Goal: Book appointment/travel/reservation

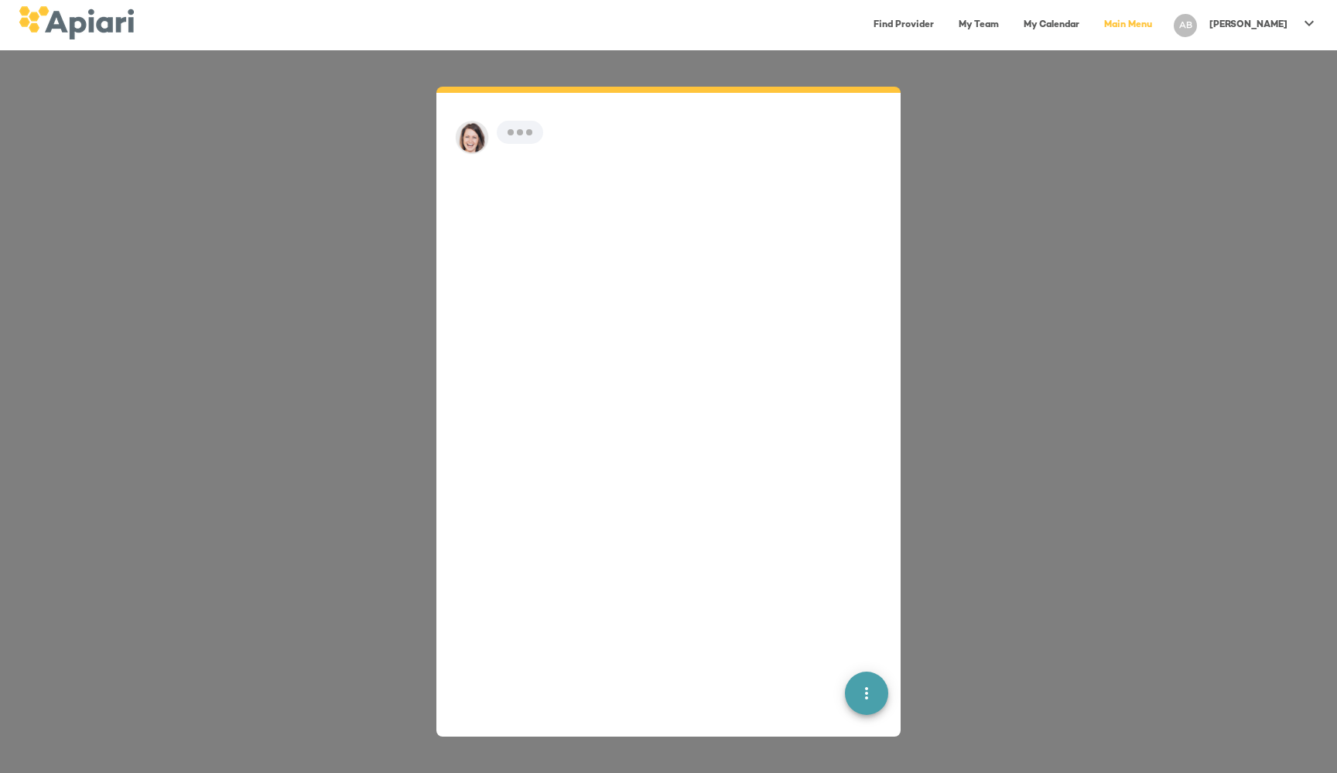
scroll to position [22, 0]
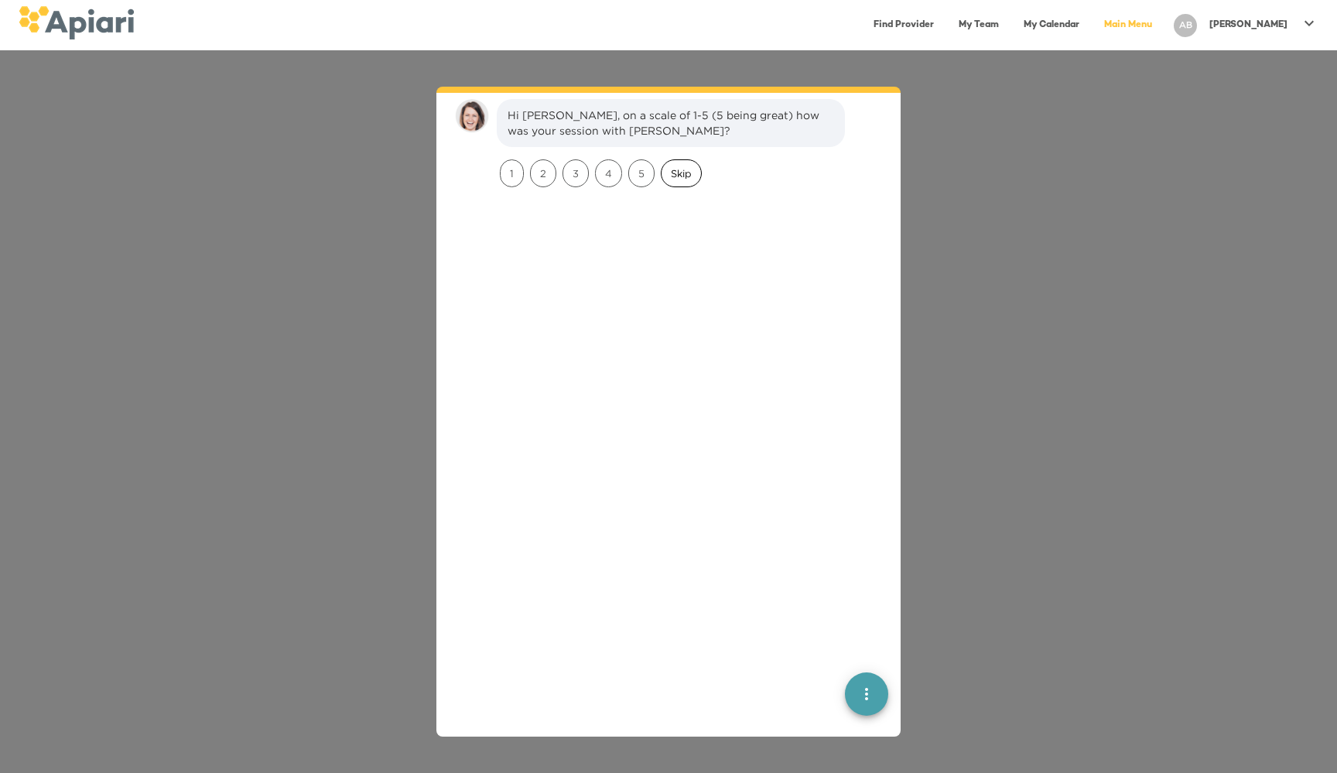
click at [681, 176] on span "Skip" at bounding box center [680, 173] width 39 height 15
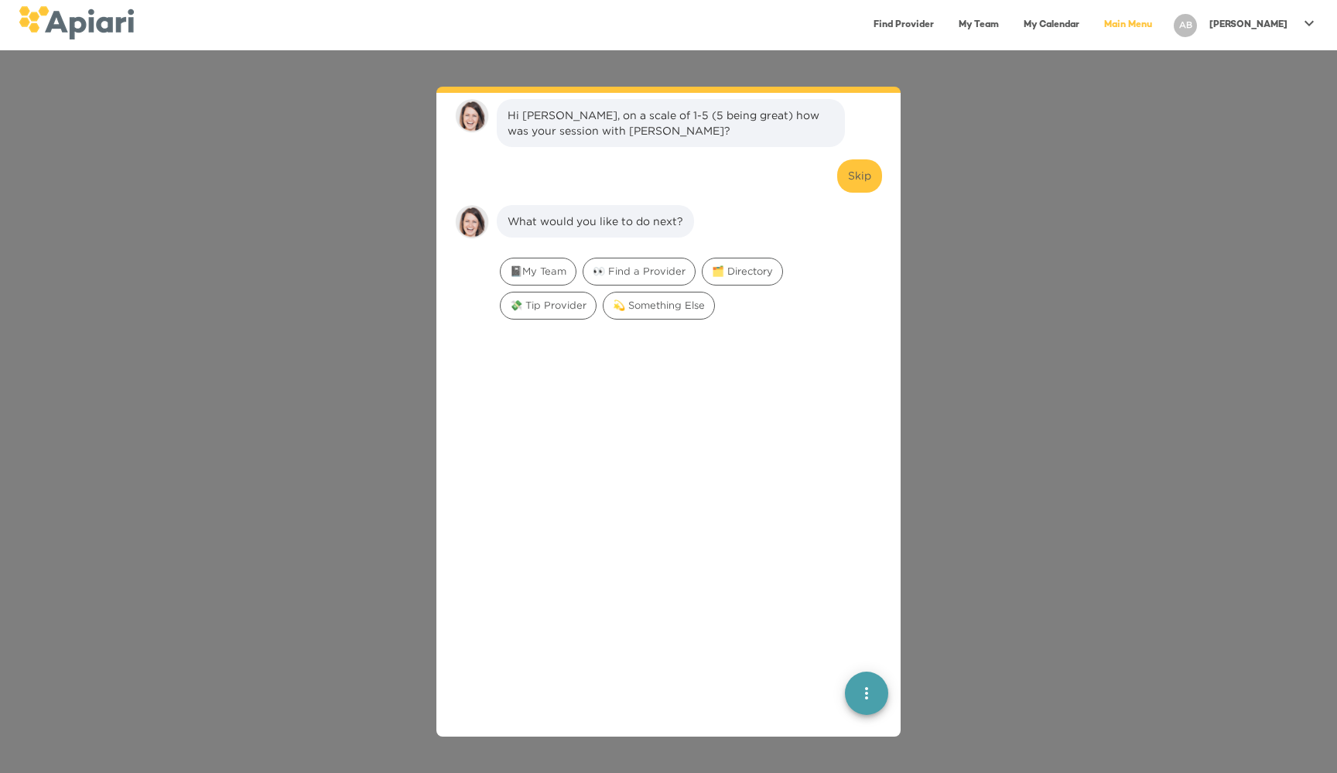
scroll to position [128, 0]
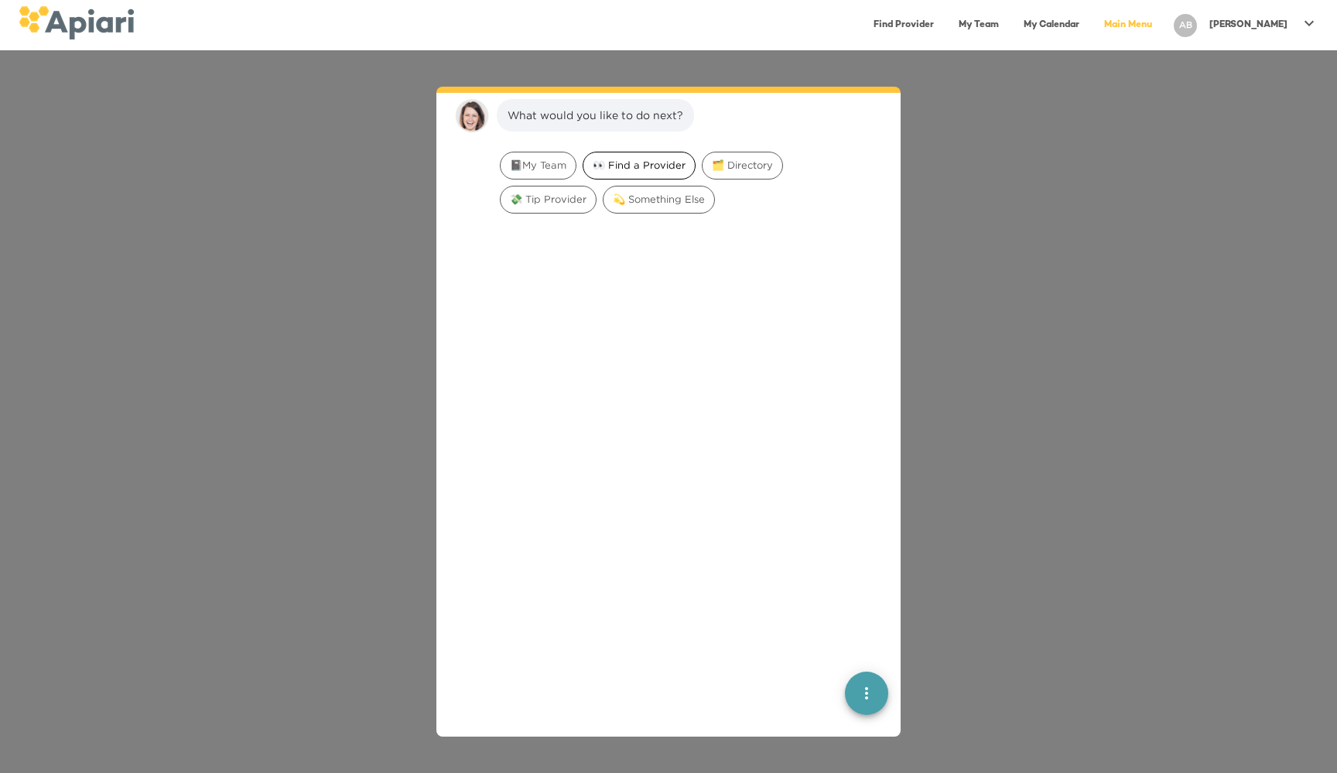
click at [641, 165] on span "👀 Find a Provider" at bounding box center [638, 165] width 111 height 15
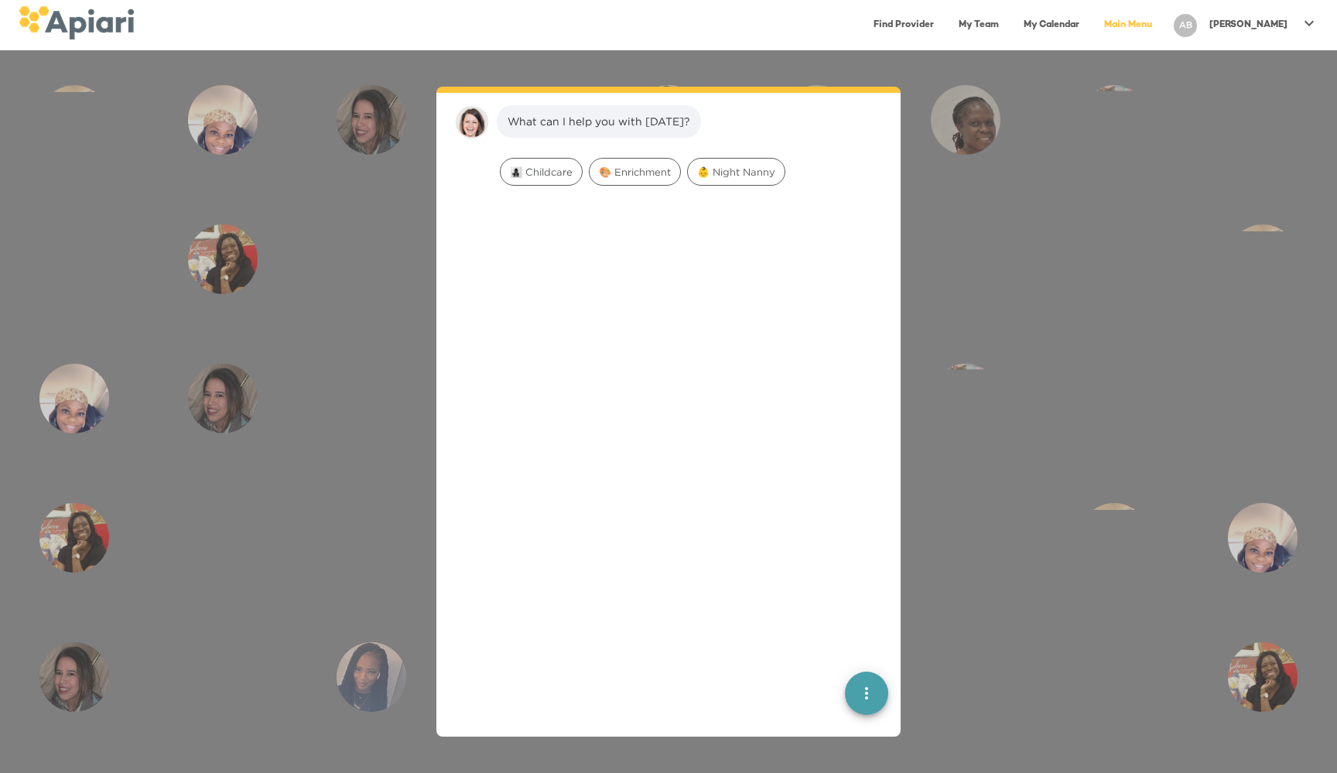
scroll to position [225, 0]
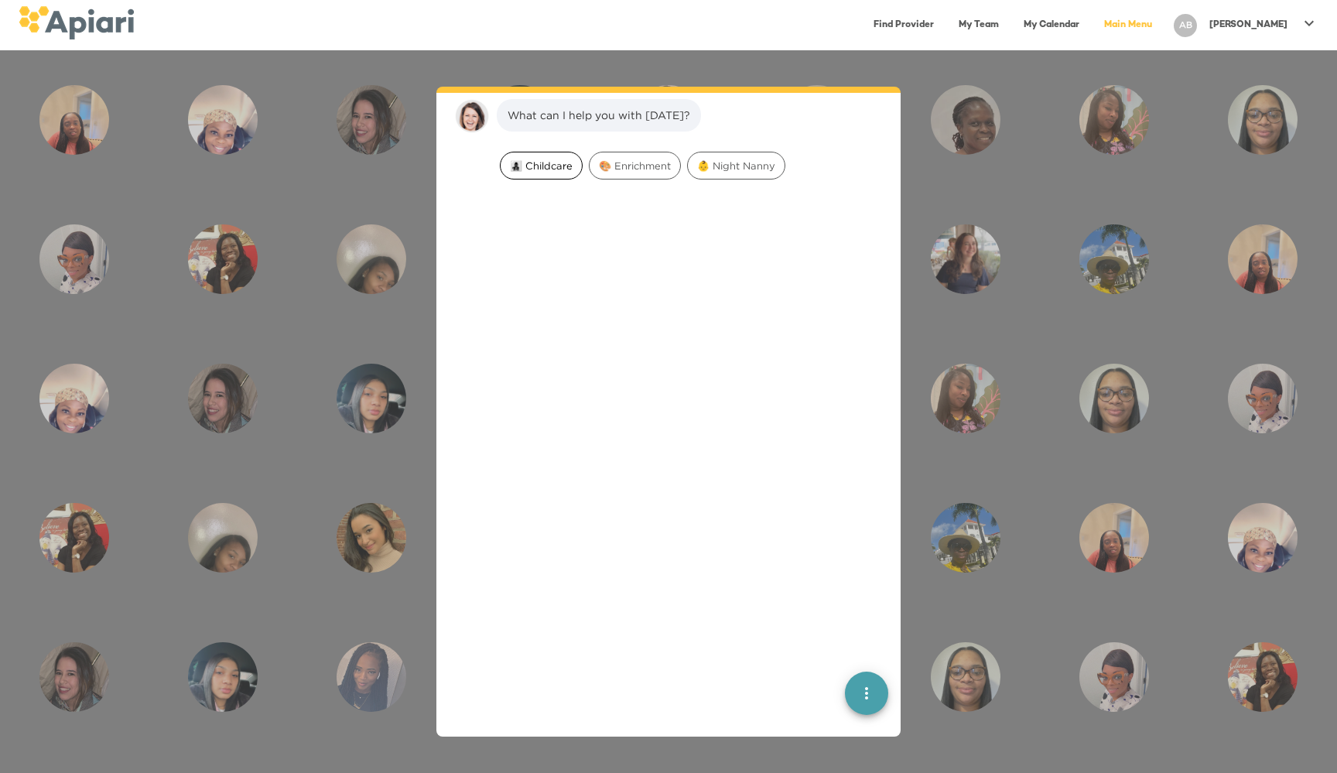
click at [541, 172] on span "👩‍👧‍👦 Childcare" at bounding box center [540, 166] width 81 height 15
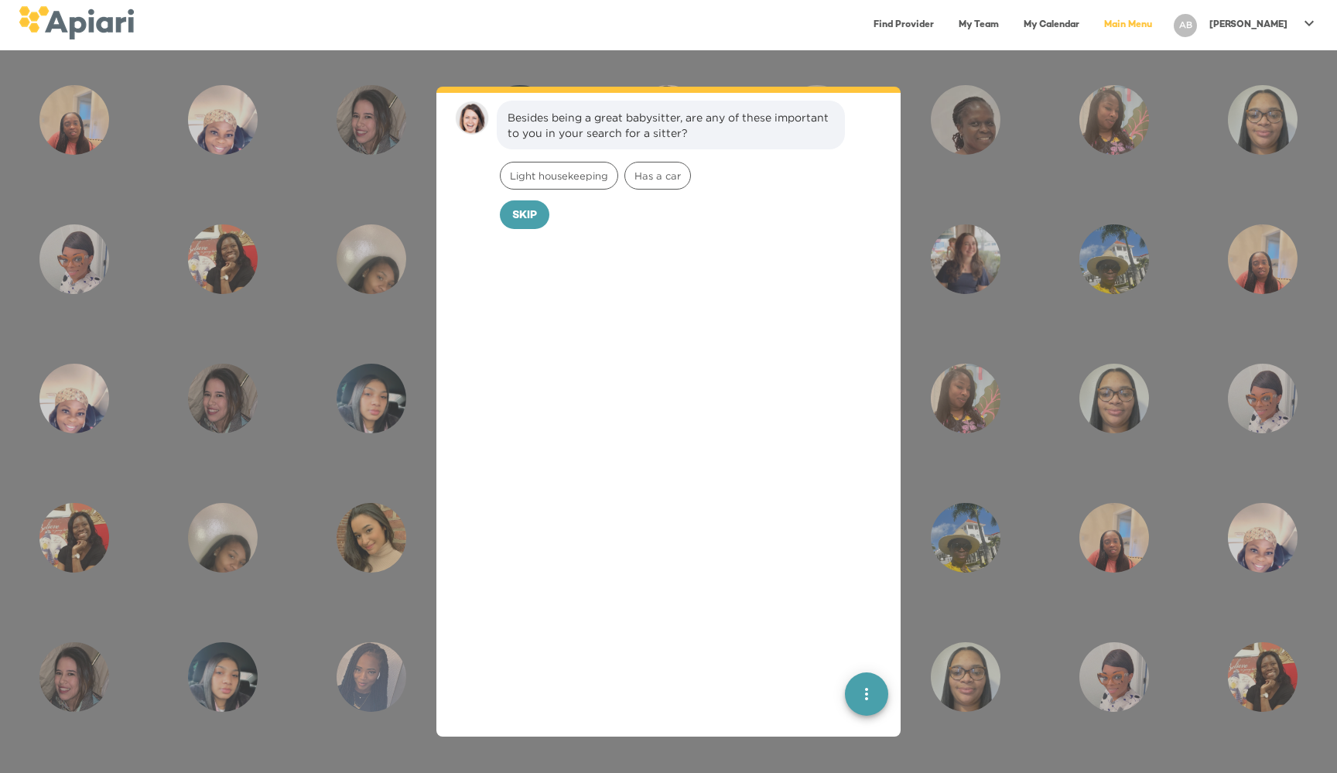
scroll to position [323, 0]
click at [530, 209] on span "Skip" at bounding box center [524, 213] width 25 height 19
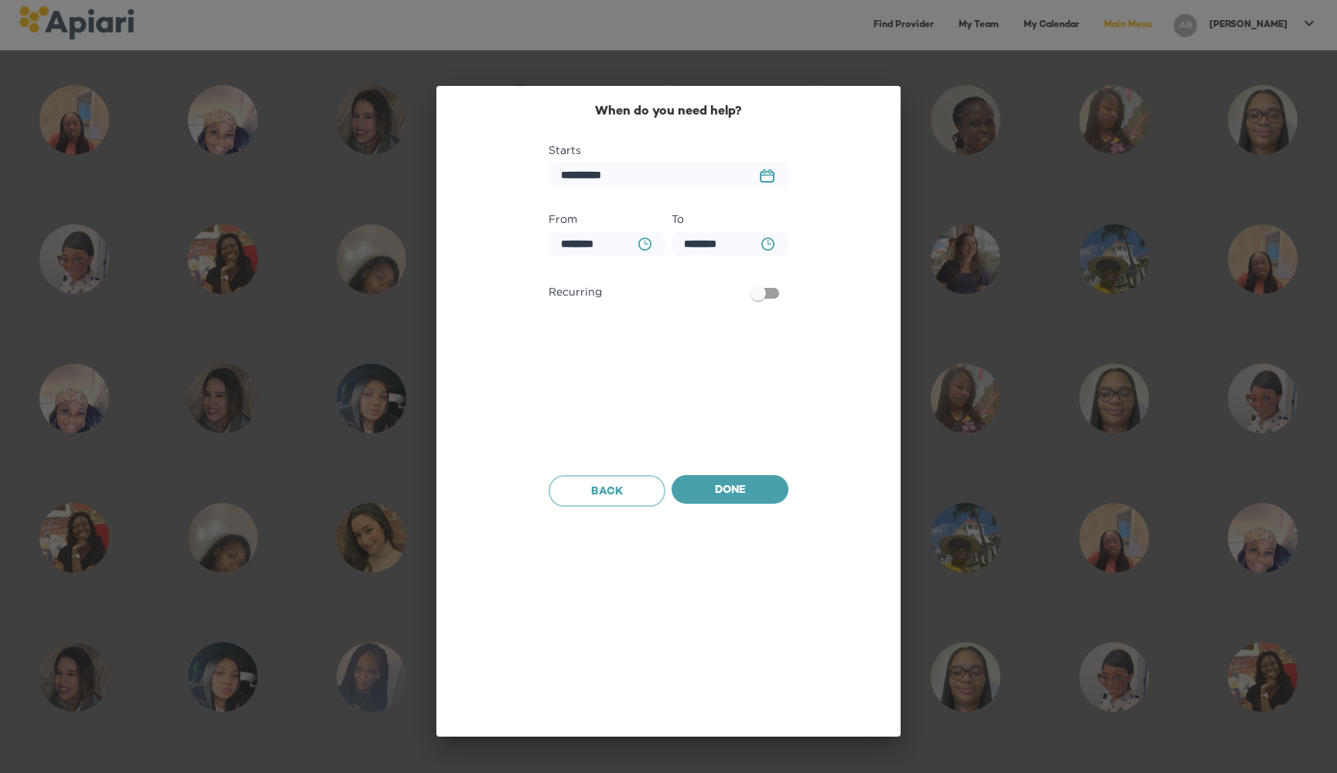
scroll to position [429, 0]
click at [775, 169] on button "23979DC4-A7E4-489C-88E7-37869341D308 Created with sketchtool." at bounding box center [766, 175] width 33 height 32
click at [577, 432] on p "31" at bounding box center [579, 431] width 9 height 13
type input "**********"
click at [640, 248] on icon "button" at bounding box center [644, 243] width 13 height 13
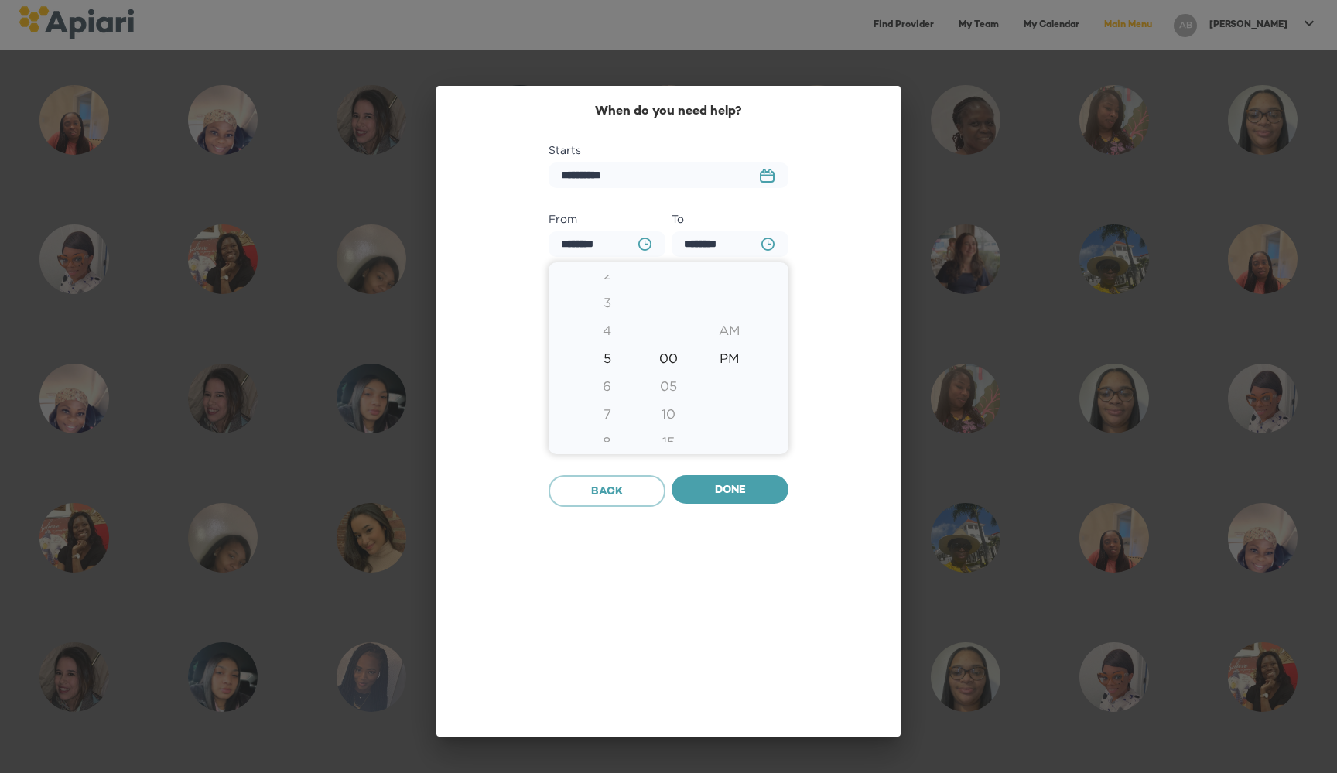
type input "********"
click at [736, 357] on div "PM" at bounding box center [729, 358] width 61 height 28
click at [788, 207] on div at bounding box center [668, 386] width 1337 height 773
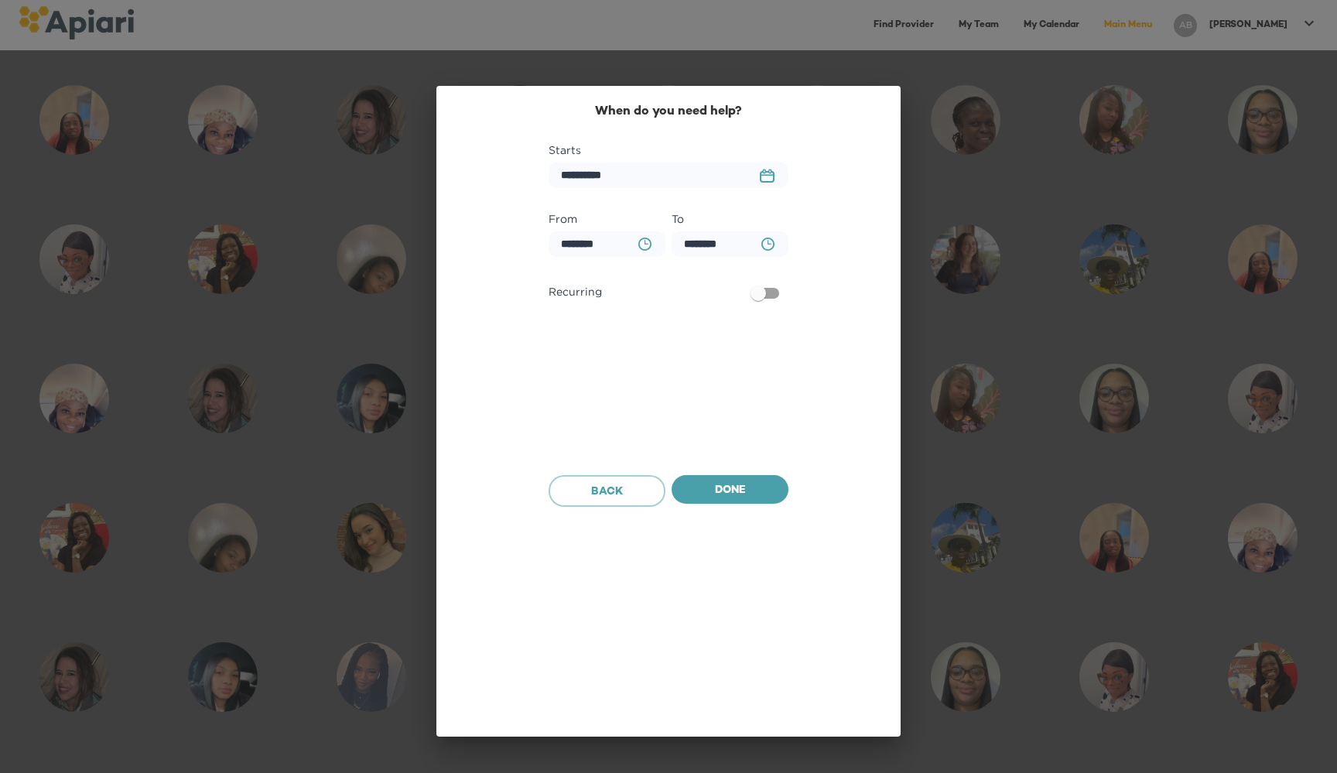
click at [769, 238] on icon "button" at bounding box center [767, 243] width 13 height 13
click at [610, 414] on div "7" at bounding box center [606, 414] width 61 height 28
click at [607, 383] on div "8" at bounding box center [606, 386] width 61 height 28
type input "********"
click at [727, 494] on div at bounding box center [668, 386] width 1337 height 773
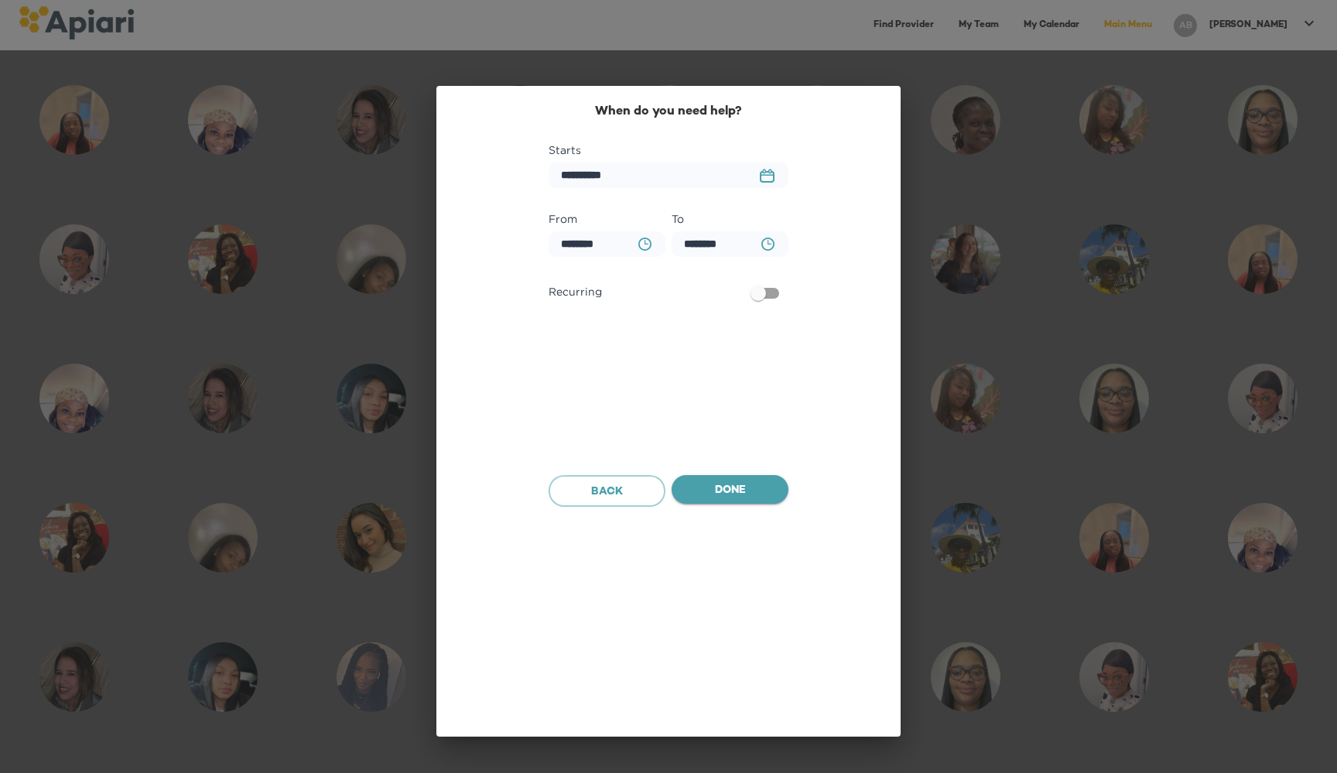
click at [740, 497] on span "Done" at bounding box center [730, 490] width 92 height 19
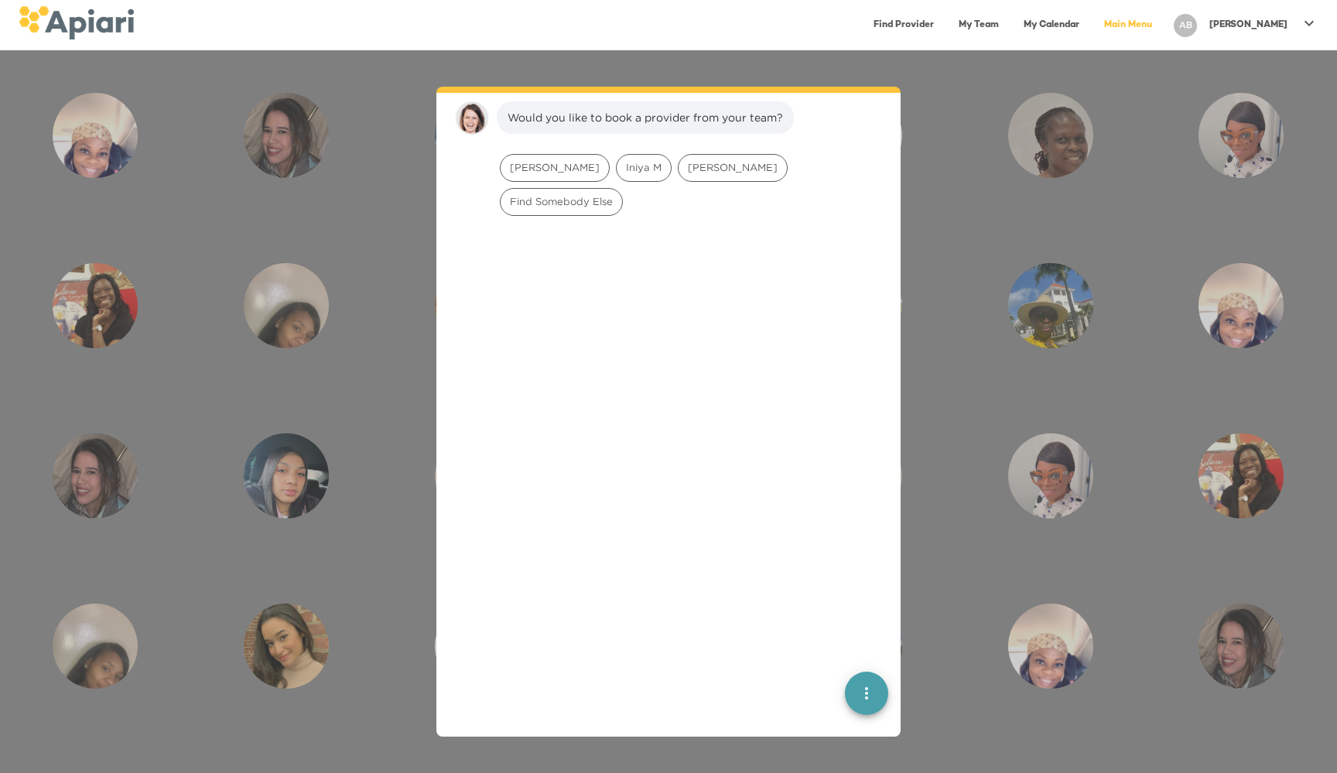
scroll to position [527, 0]
click at [678, 169] on span "[PERSON_NAME]" at bounding box center [732, 165] width 108 height 15
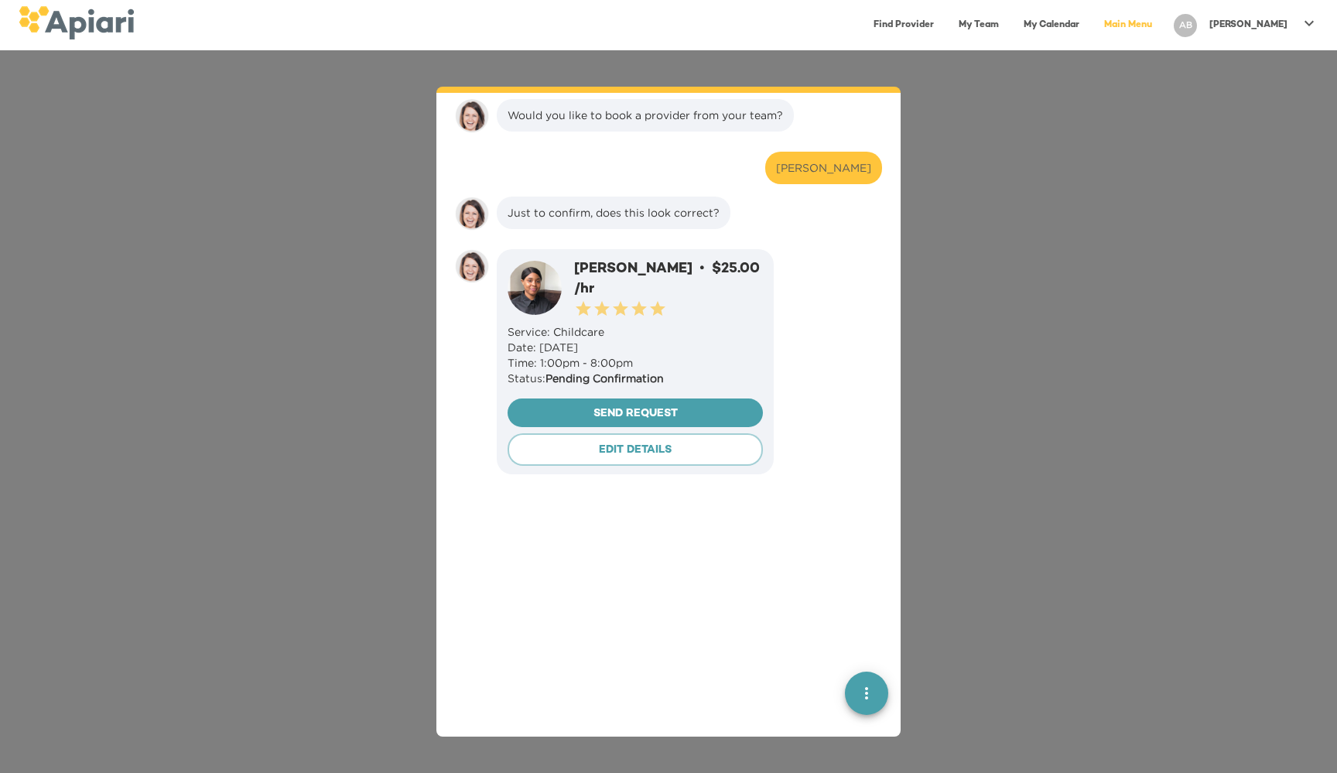
scroll to position [624, 0]
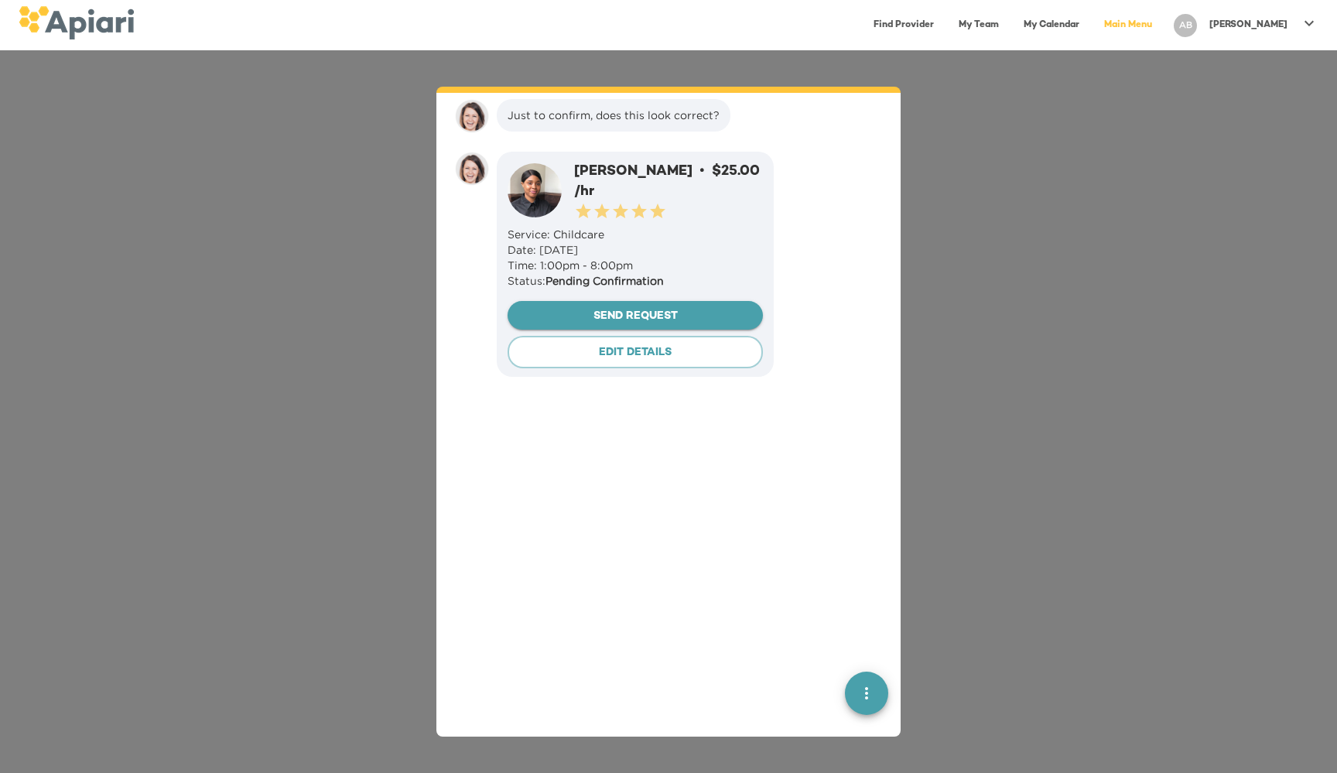
click at [646, 307] on span "Send Request" at bounding box center [635, 316] width 231 height 19
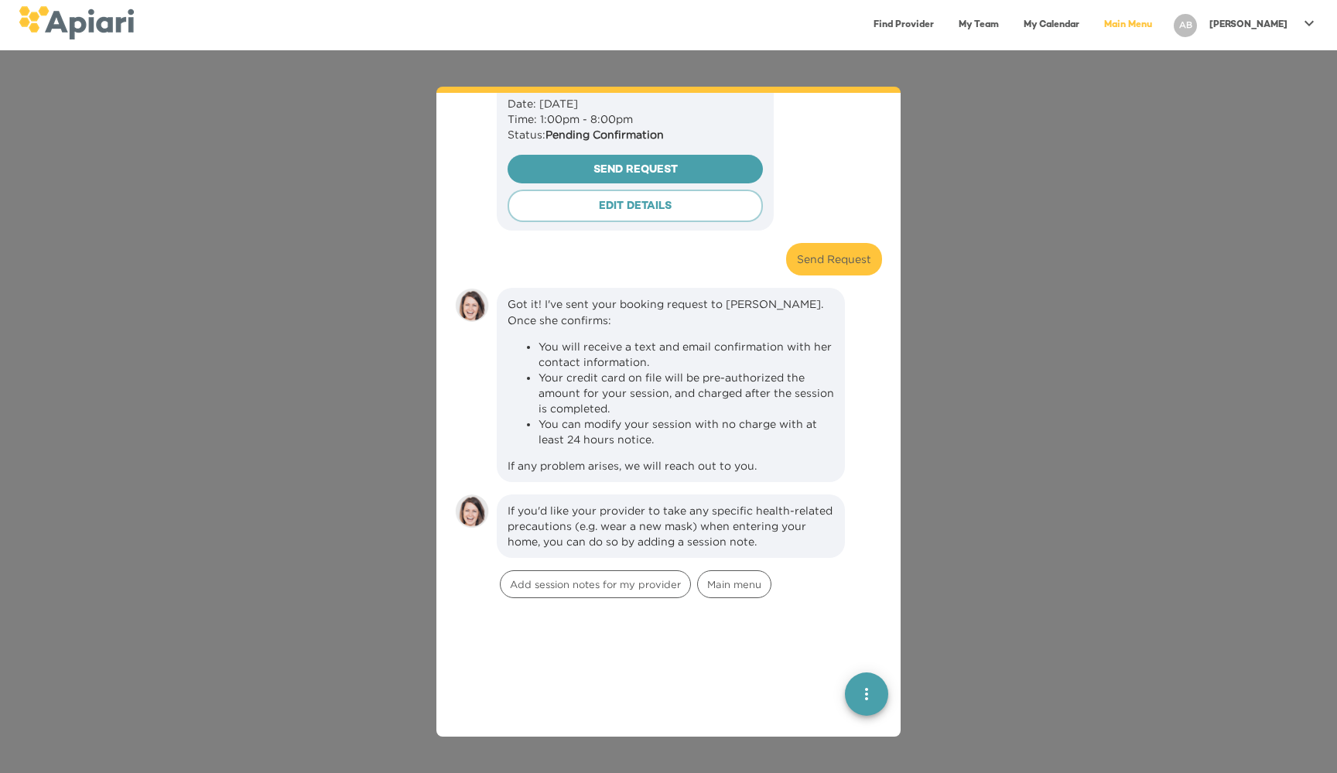
scroll to position [822, 0]
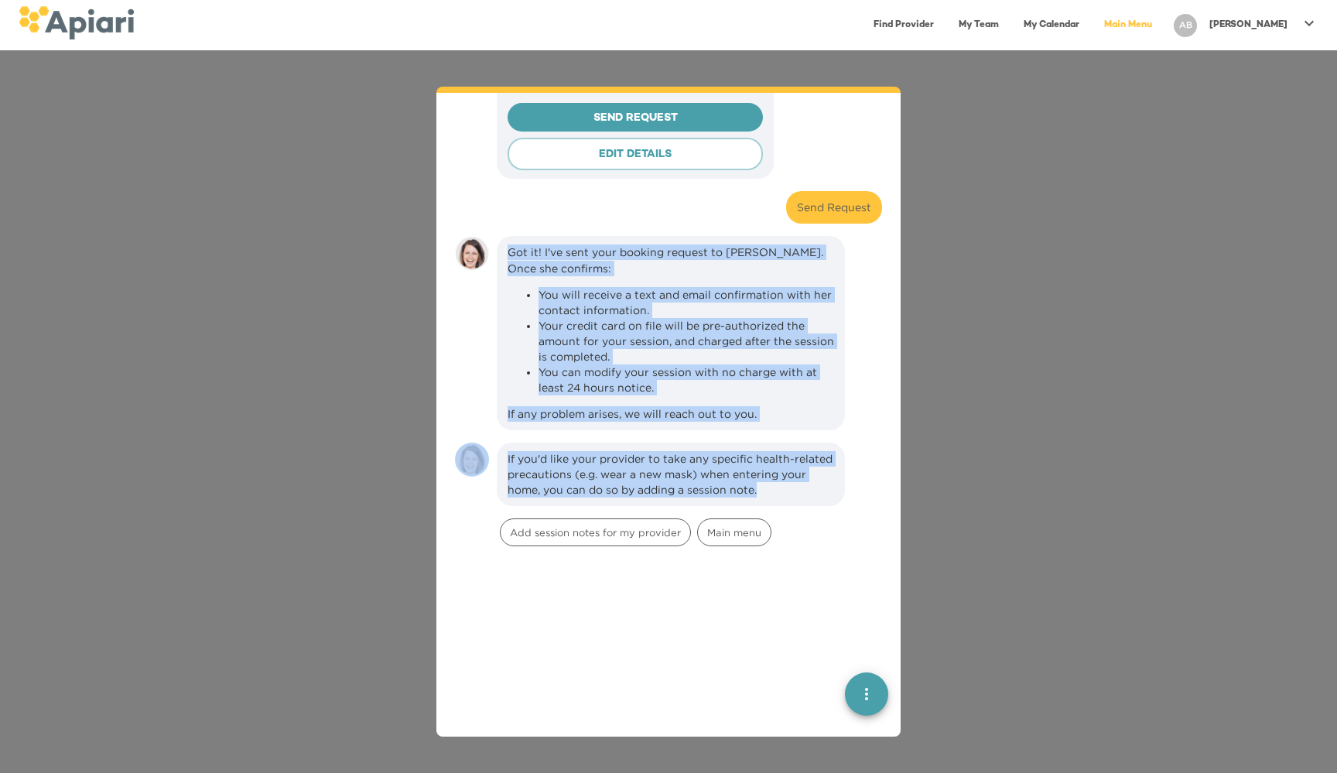
drag, startPoint x: 729, startPoint y: 237, endPoint x: 793, endPoint y: 489, distance: 260.0
click at [793, 489] on div "If you'd like your provider to take any specific health-related precautions (e.…" at bounding box center [670, 474] width 326 height 46
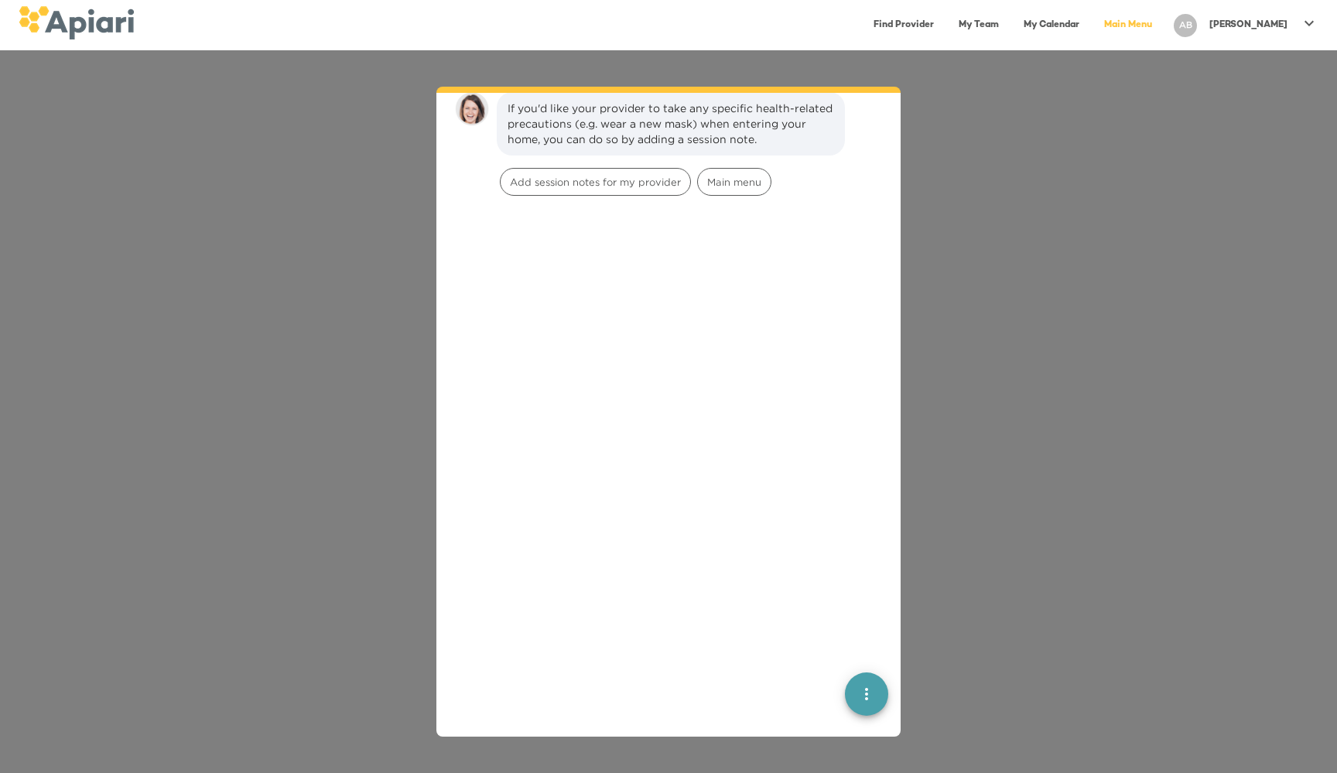
scroll to position [1148, 0]
